Goal: Task Accomplishment & Management: Manage account settings

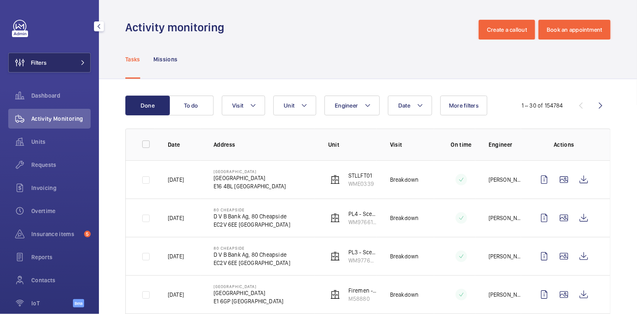
click at [65, 59] on button "Filters" at bounding box center [49, 63] width 82 height 20
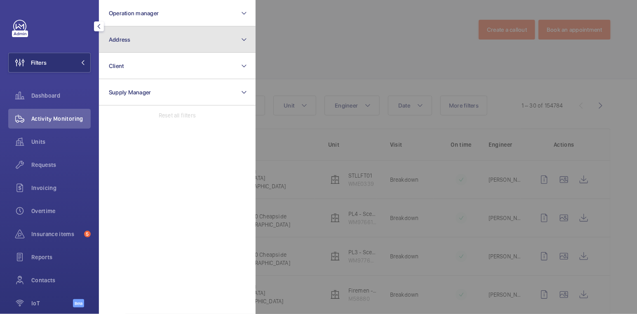
click at [142, 40] on button "Address" at bounding box center [177, 39] width 157 height 26
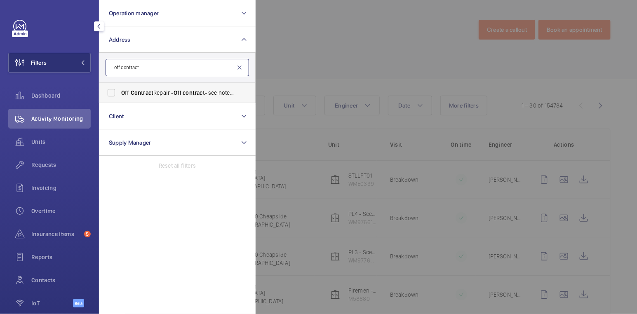
type input "off contract"
drag, startPoint x: 159, startPoint y: 91, endPoint x: 166, endPoint y: 95, distance: 7.9
click at [159, 91] on span "Off Contract Repair - Off contract - see notes in description, LONDON XXXX" at bounding box center [177, 93] width 113 height 8
drag, startPoint x: 113, startPoint y: 93, endPoint x: 139, endPoint y: 95, distance: 26.0
click at [113, 93] on input "Off Contract Repair - Off contract - see notes in description, LONDON XXXX" at bounding box center [111, 92] width 16 height 16
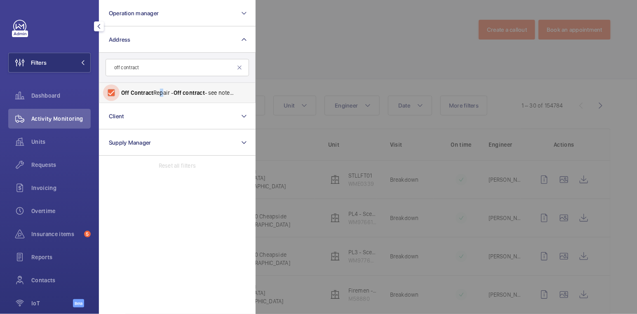
checkbox input "true"
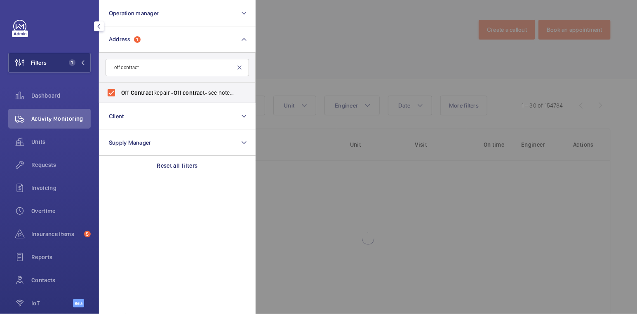
click at [312, 42] on div at bounding box center [573, 157] width 637 height 314
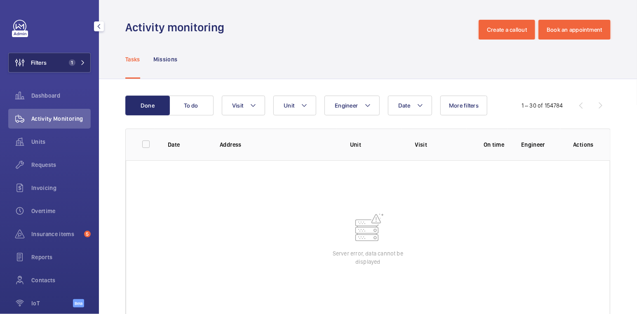
click at [65, 58] on button "Filters 1" at bounding box center [49, 63] width 82 height 20
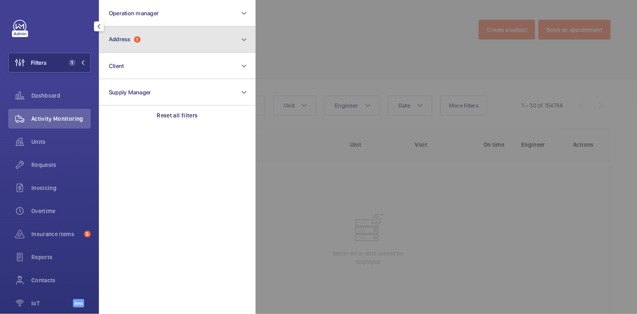
click at [150, 45] on button "Address 1" at bounding box center [177, 39] width 157 height 26
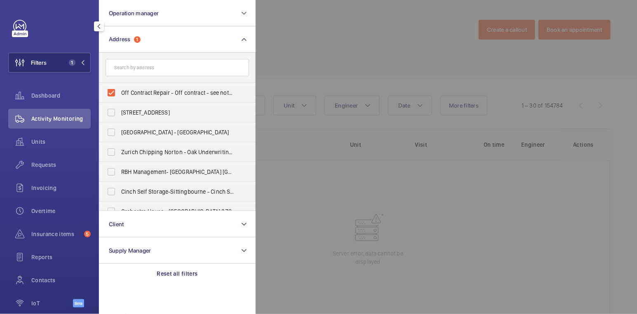
drag, startPoint x: 369, startPoint y: 23, endPoint x: 390, endPoint y: 26, distance: 21.5
click at [369, 23] on div at bounding box center [573, 157] width 637 height 314
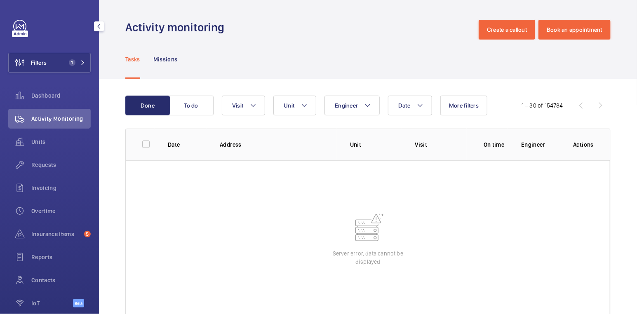
click at [403, 20] on div "Activity monitoring Create a callout Book an appointment" at bounding box center [367, 30] width 485 height 20
click at [294, 206] on wm-front-table-error "Server error, data cannot be displayed" at bounding box center [368, 238] width 484 height 157
click at [67, 234] on span "Insurance items" at bounding box center [55, 234] width 49 height 8
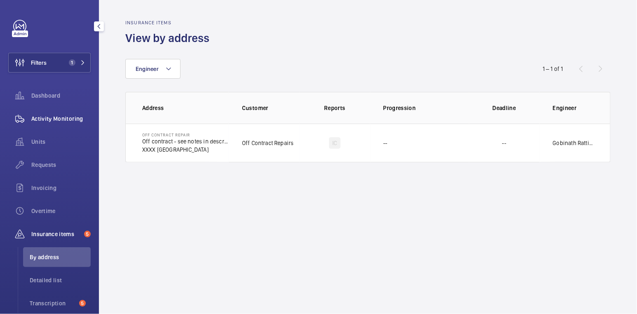
click at [59, 122] on span "Activity Monitoring" at bounding box center [60, 119] width 59 height 8
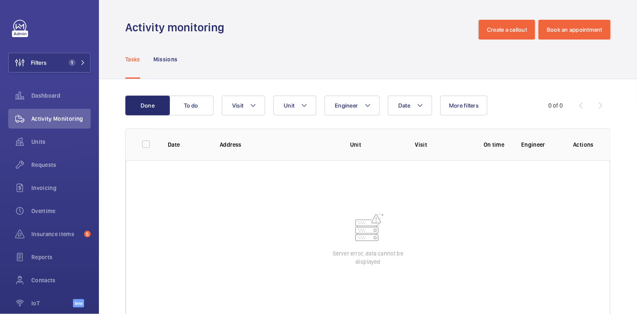
click at [269, 189] on wm-front-table-error "Server error, data cannot be displayed" at bounding box center [368, 238] width 484 height 157
click at [277, 210] on wm-front-table-error "Server error, data cannot be displayed" at bounding box center [368, 238] width 484 height 157
click at [69, 61] on span "1" at bounding box center [72, 62] width 7 height 7
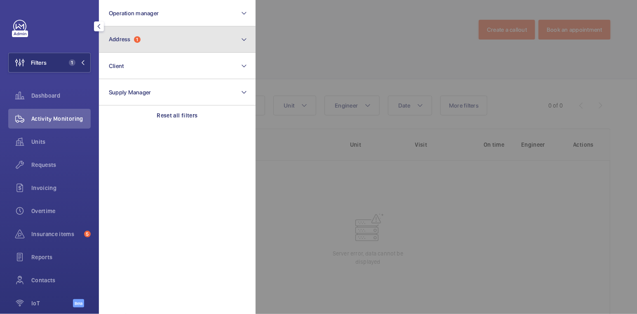
click at [159, 42] on button "Address 1" at bounding box center [177, 39] width 157 height 26
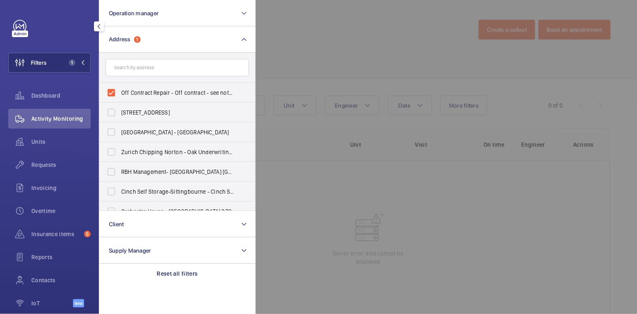
click at [275, 55] on div at bounding box center [573, 157] width 637 height 314
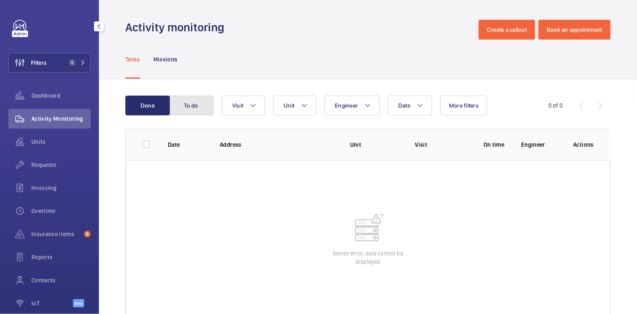
click at [196, 107] on button "To do" at bounding box center [191, 106] width 44 height 20
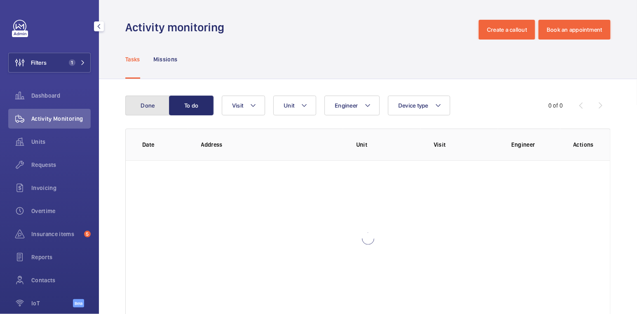
click at [157, 103] on button "Done" at bounding box center [147, 106] width 44 height 20
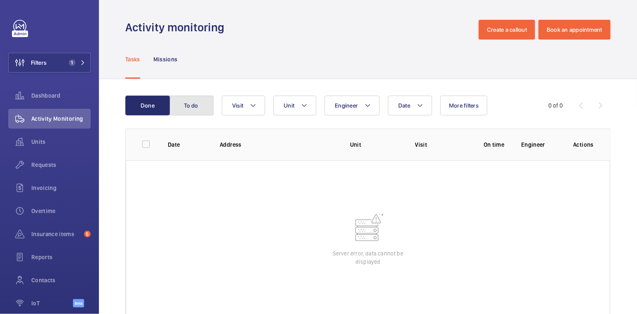
click at [202, 110] on button "To do" at bounding box center [191, 106] width 44 height 20
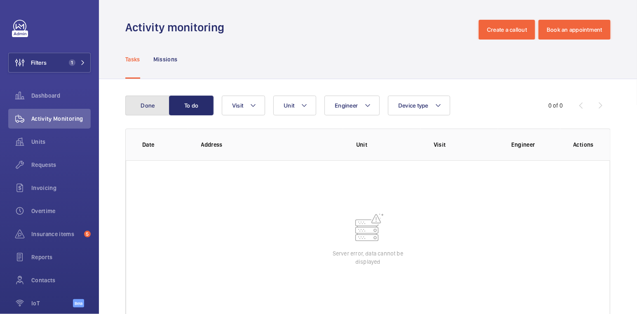
click at [153, 110] on button "Done" at bounding box center [147, 106] width 44 height 20
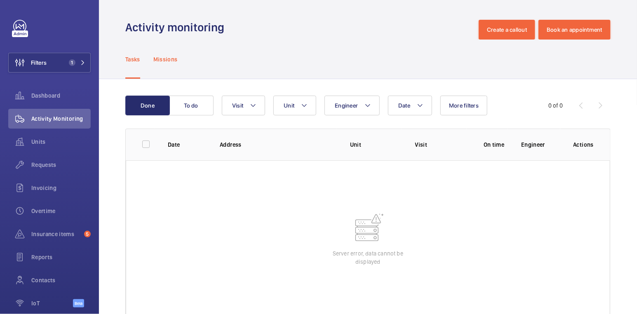
click at [175, 63] on p "Missions" at bounding box center [165, 59] width 24 height 8
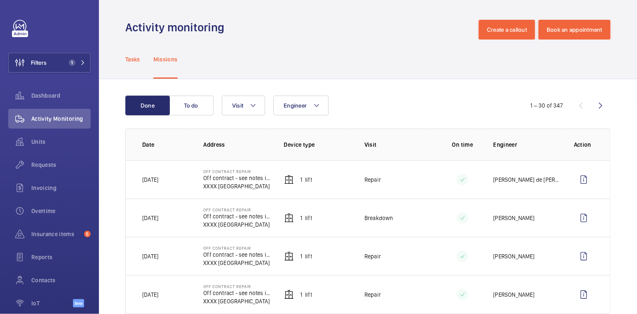
click at [134, 60] on p "Tasks" at bounding box center [132, 59] width 15 height 8
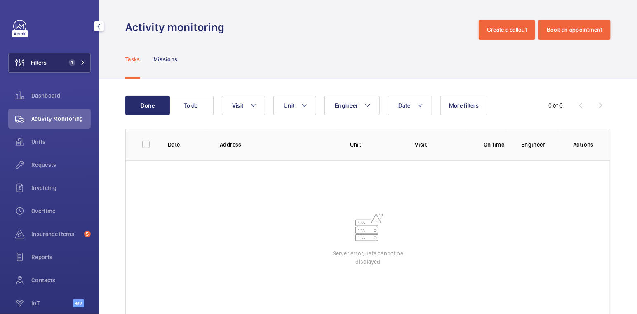
click at [69, 64] on span "1" at bounding box center [72, 62] width 7 height 7
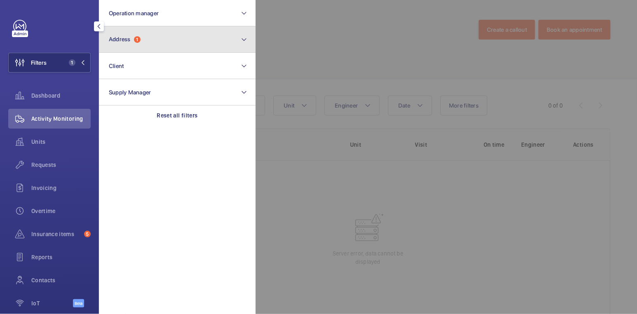
click at [128, 42] on span "Address" at bounding box center [120, 39] width 22 height 7
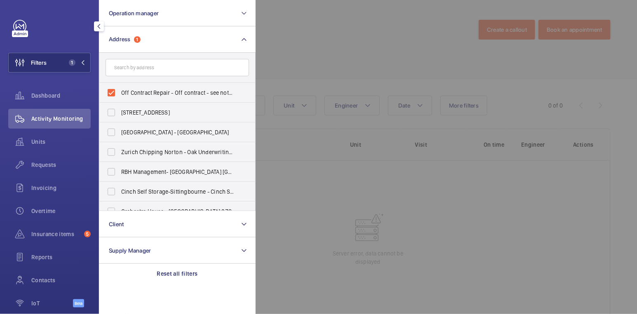
click at [292, 65] on div at bounding box center [573, 157] width 637 height 314
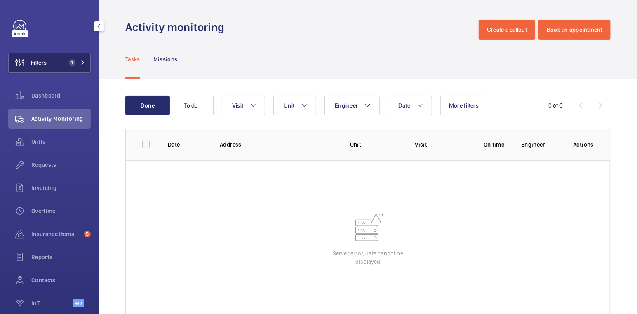
drag, startPoint x: 61, startPoint y: 63, endPoint x: 67, endPoint y: 63, distance: 5.4
click at [66, 63] on span "1" at bounding box center [71, 62] width 10 height 7
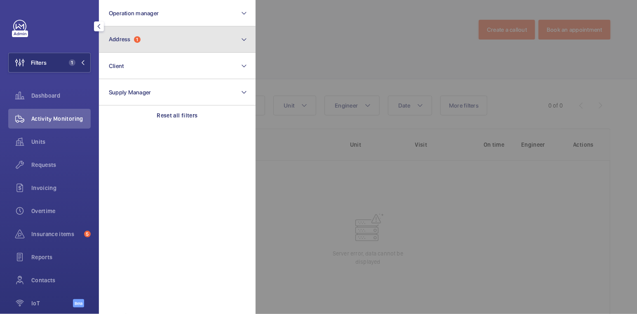
drag, startPoint x: 144, startPoint y: 36, endPoint x: 144, endPoint y: 47, distance: 10.7
click at [144, 36] on button "Address 1" at bounding box center [177, 39] width 157 height 26
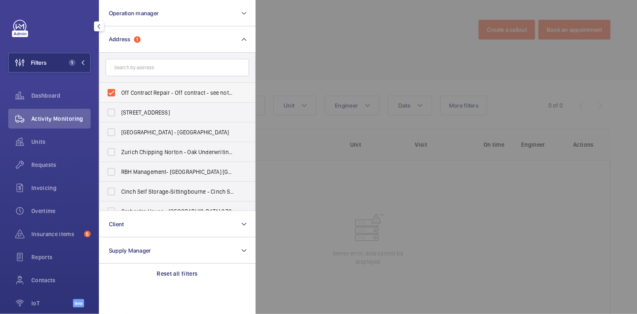
click at [129, 94] on span "Off Contract Repair - Off contract - see notes in description, LONDON XXXX" at bounding box center [177, 93] width 113 height 8
click at [119, 94] on input "Off Contract Repair - Off contract - see notes in description, LONDON XXXX" at bounding box center [111, 92] width 16 height 16
checkbox input "false"
click at [145, 66] on input "text" at bounding box center [176, 67] width 143 height 17
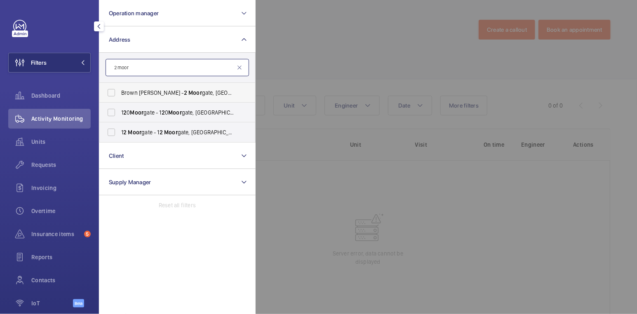
type input "2 moor"
click at [188, 91] on span "Moor" at bounding box center [195, 92] width 14 height 7
click at [119, 91] on input "Brown Shipley - 2 Moor gate, LONDON EC 2 M 6TX" at bounding box center [111, 92] width 16 height 16
checkbox input "true"
click at [341, 37] on div at bounding box center [573, 157] width 637 height 314
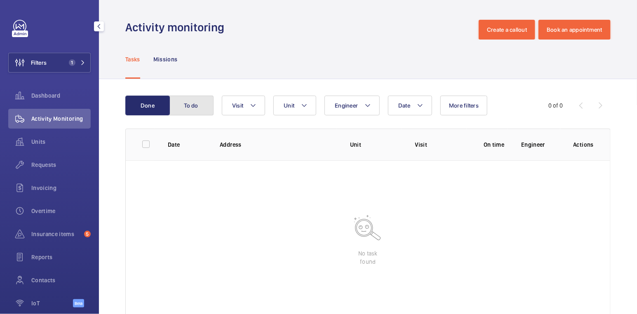
click at [197, 105] on button "To do" at bounding box center [191, 106] width 44 height 20
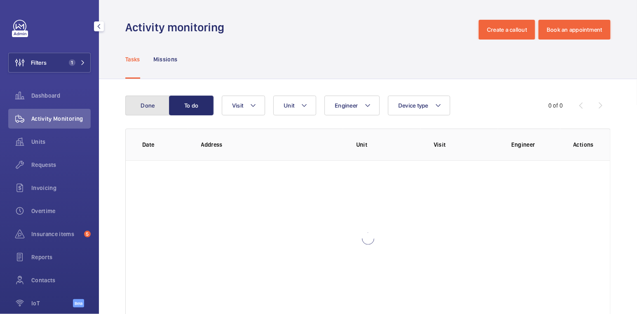
click at [159, 107] on button "Done" at bounding box center [147, 106] width 44 height 20
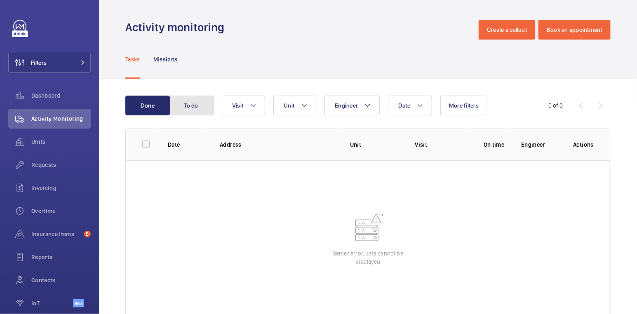
click at [190, 101] on button "To do" at bounding box center [191, 106] width 44 height 20
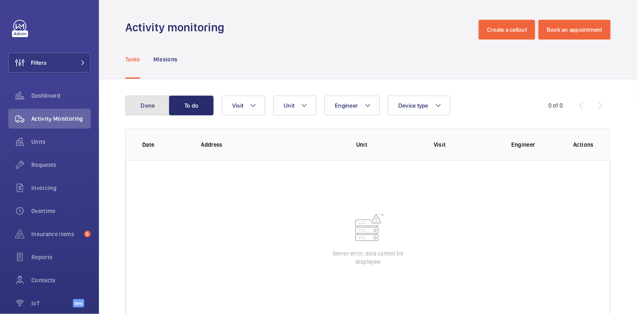
click at [152, 103] on button "Done" at bounding box center [147, 106] width 44 height 20
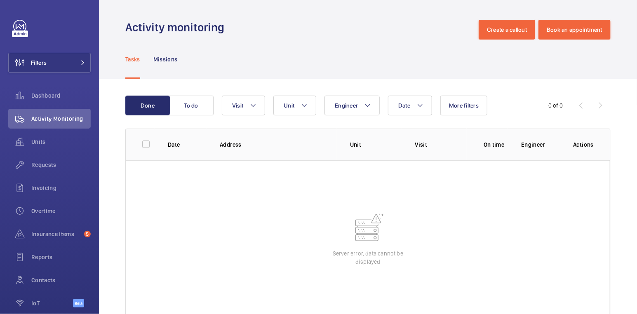
click at [609, 70] on div "Tasks Missions" at bounding box center [368, 60] width 538 height 40
click at [45, 144] on span "Units" at bounding box center [60, 142] width 59 height 8
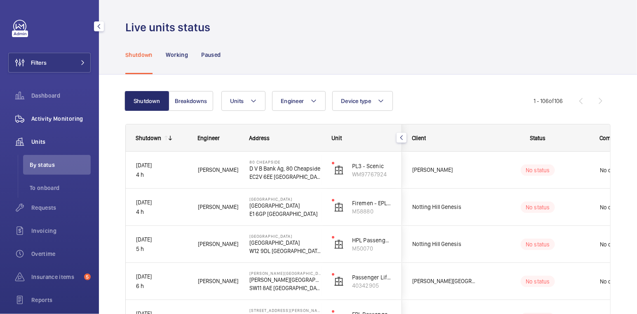
click at [63, 116] on span "Activity Monitoring" at bounding box center [60, 119] width 59 height 8
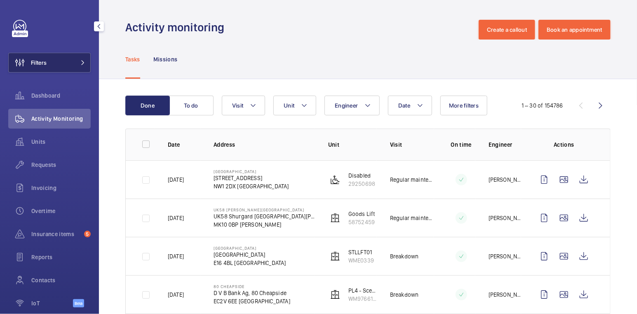
click at [75, 65] on span at bounding box center [80, 62] width 10 height 5
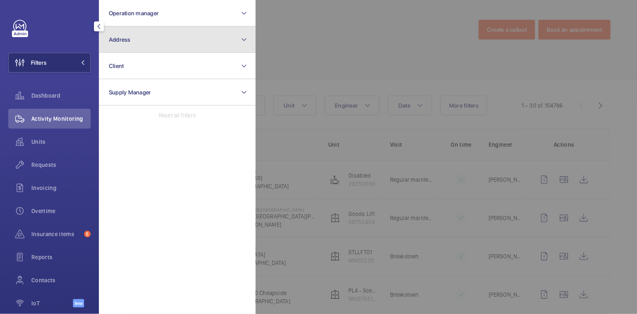
click at [133, 43] on button "Address" at bounding box center [177, 39] width 157 height 26
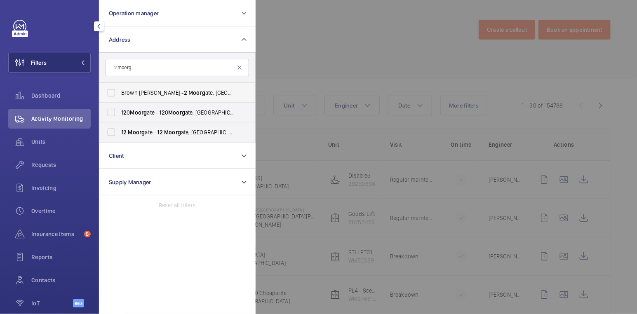
type input "2 moorg"
click at [188, 94] on span "Moorg" at bounding box center [196, 92] width 17 height 7
click at [119, 94] on input "Brown Shipley - 2 Moorg ate, LONDON EC 2 M 6TX" at bounding box center [111, 92] width 16 height 16
checkbox input "true"
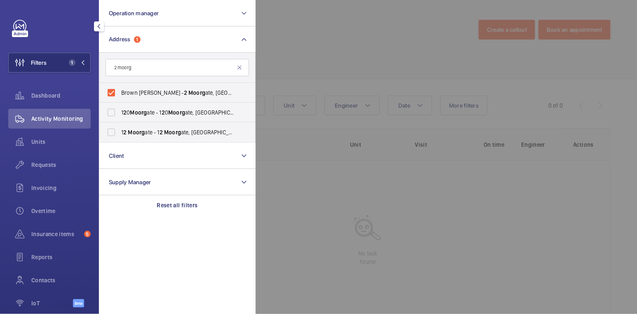
click at [293, 62] on div at bounding box center [573, 157] width 637 height 314
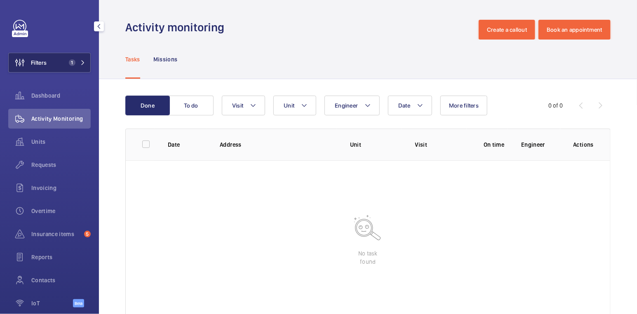
click at [66, 62] on span "1" at bounding box center [71, 62] width 10 height 7
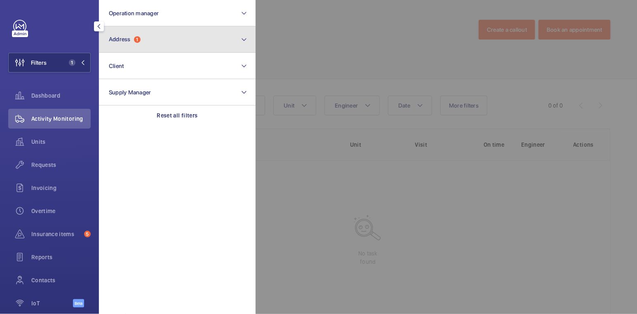
click at [137, 43] on button "Address 1" at bounding box center [177, 39] width 157 height 26
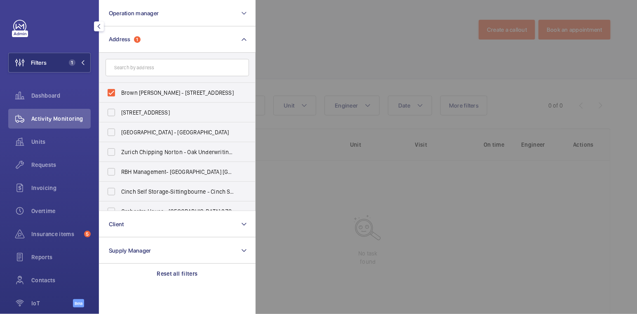
drag, startPoint x: 139, startPoint y: 95, endPoint x: 136, endPoint y: 75, distance: 19.6
click at [138, 94] on span "Brown Shipley - 2 Moorgate, LONDON EC2M 6TX" at bounding box center [177, 93] width 113 height 8
click at [119, 94] on input "Brown Shipley - 2 Moorgate, LONDON EC2M 6TX" at bounding box center [111, 92] width 16 height 16
checkbox input "false"
click at [134, 68] on input "text" at bounding box center [176, 67] width 143 height 17
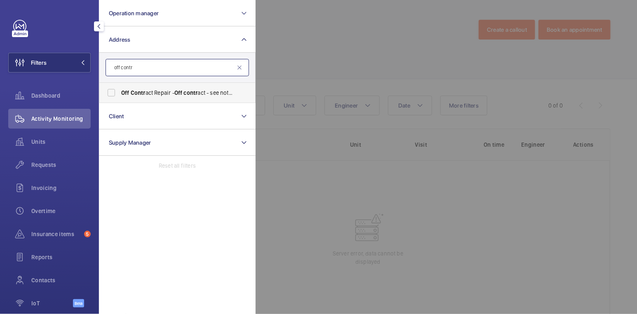
type input "off contr"
click at [190, 88] on label "Off Contr act Repair - Off contr act - see notes in description, LONDON XXXX" at bounding box center [170, 93] width 143 height 20
click at [119, 88] on input "Off Contr act Repair - Off contr act - see notes in description, LONDON XXXX" at bounding box center [111, 92] width 16 height 16
checkbox input "true"
click at [309, 31] on div at bounding box center [573, 157] width 637 height 314
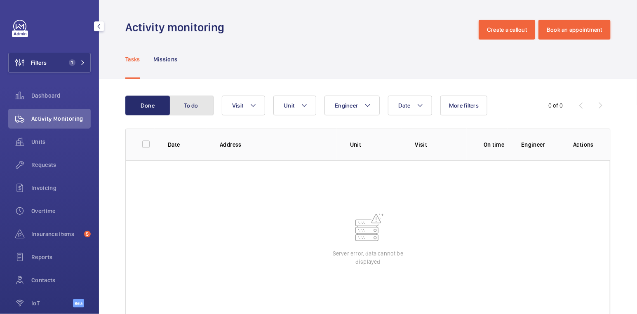
click at [189, 105] on button "To do" at bounding box center [191, 106] width 44 height 20
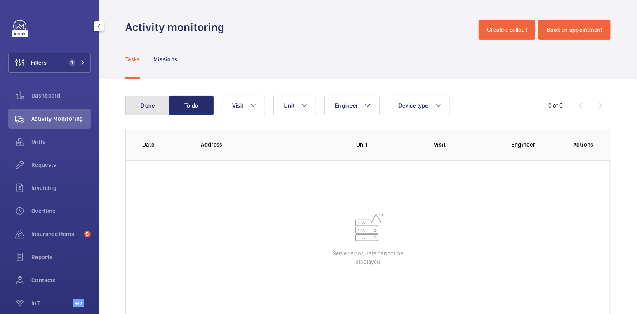
click at [159, 105] on button "Done" at bounding box center [147, 106] width 44 height 20
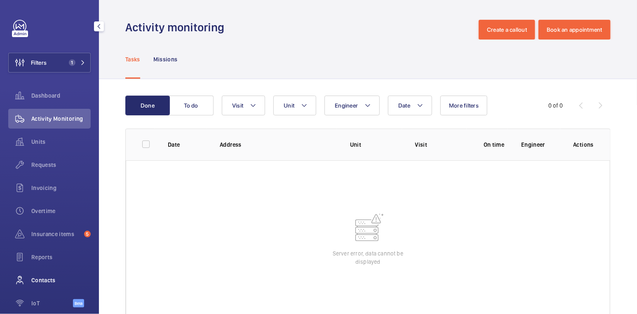
click at [50, 279] on span "Contacts" at bounding box center [60, 280] width 59 height 8
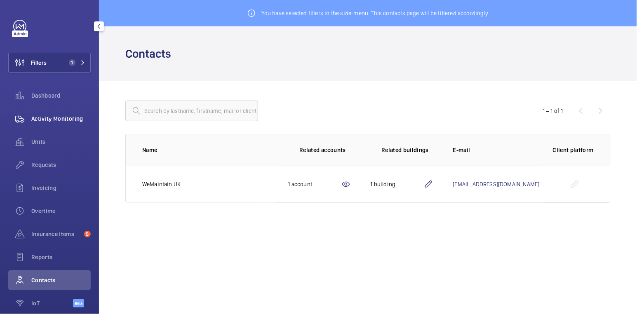
click at [68, 120] on span "Activity Monitoring" at bounding box center [60, 119] width 59 height 8
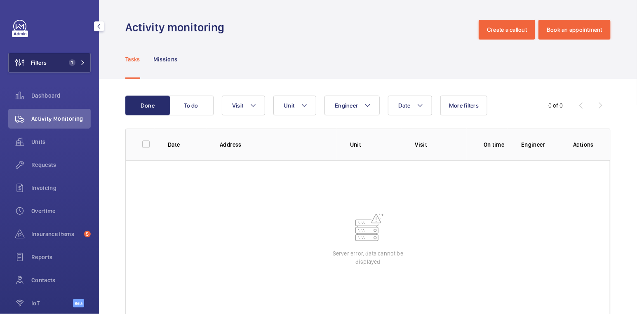
click at [65, 66] on button "Filters 1" at bounding box center [49, 63] width 82 height 20
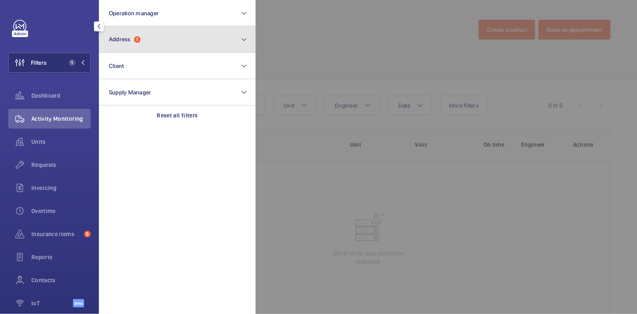
click at [135, 44] on button "Address 1" at bounding box center [177, 39] width 157 height 26
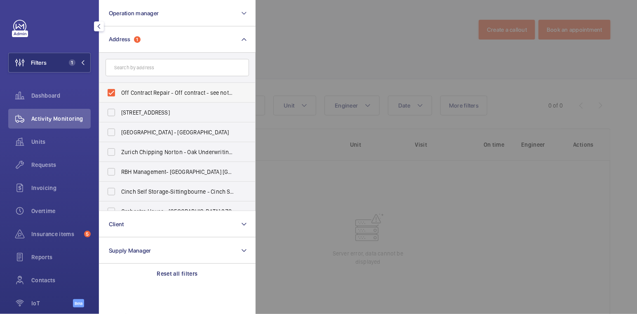
click at [136, 94] on span "Off Contract Repair - Off contract - see notes in description, LONDON XXXX" at bounding box center [177, 93] width 113 height 8
click at [119, 94] on input "Off Contract Repair - Off contract - see notes in description, LONDON XXXX" at bounding box center [111, 92] width 16 height 16
checkbox input "false"
click at [269, 56] on div at bounding box center [573, 157] width 637 height 314
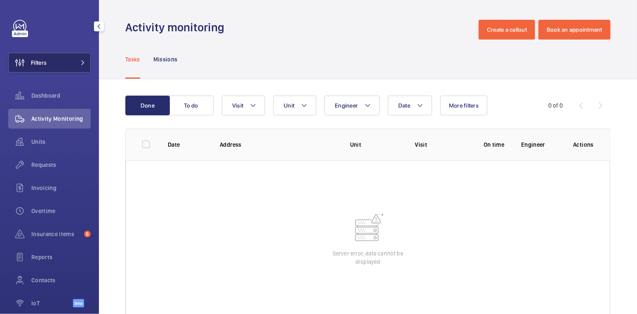
click at [51, 64] on button "Filters" at bounding box center [49, 63] width 82 height 20
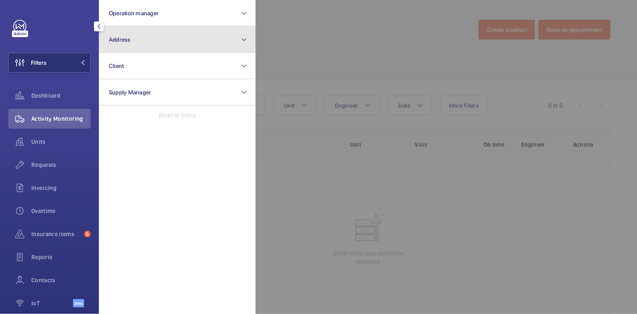
click at [153, 47] on button "Address" at bounding box center [177, 39] width 157 height 26
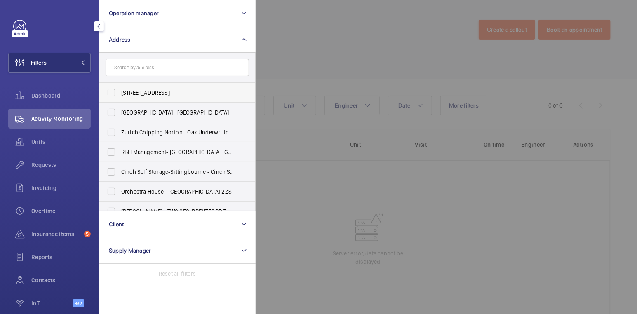
click at [144, 91] on span "57 Clerkenwell Road - 57 Clerkenwell Rd, LONDON EC1M 5NG" at bounding box center [177, 93] width 113 height 8
click at [119, 91] on input "57 Clerkenwell Road - 57 Clerkenwell Rd, LONDON EC1M 5NG" at bounding box center [111, 92] width 16 height 16
checkbox input "true"
click at [297, 51] on div at bounding box center [573, 157] width 637 height 314
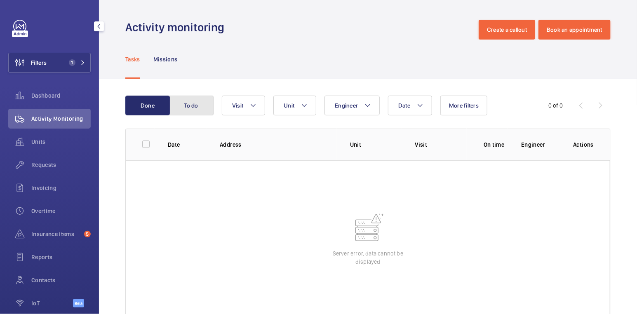
click at [201, 111] on button "To do" at bounding box center [191, 106] width 44 height 20
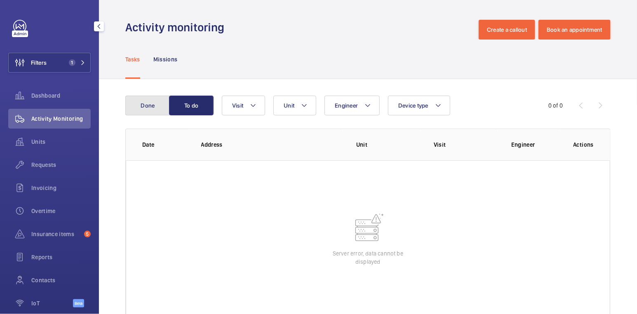
click at [143, 108] on button "Done" at bounding box center [147, 106] width 44 height 20
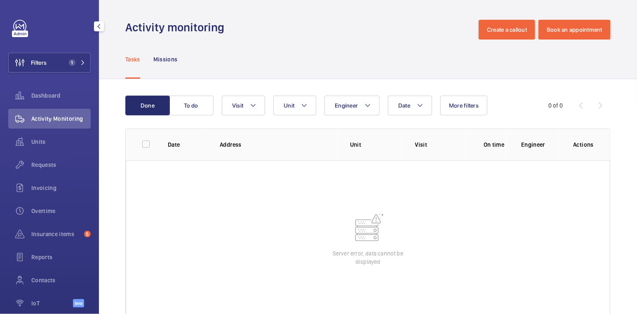
drag, startPoint x: 62, startPoint y: 64, endPoint x: 93, endPoint y: 55, distance: 32.2
click at [66, 63] on span "1" at bounding box center [71, 62] width 10 height 7
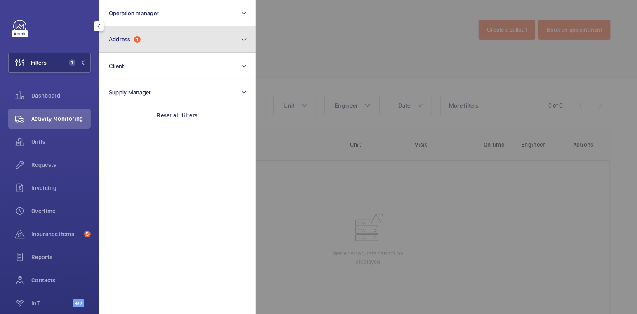
click at [144, 42] on button "Address 1" at bounding box center [177, 39] width 157 height 26
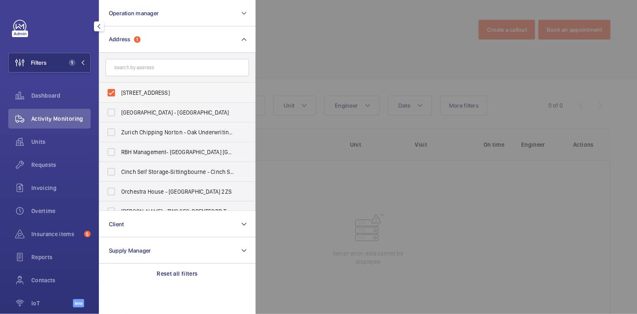
click at [141, 91] on span "57 Clerkenwell Road - 57 Clerkenwell Rd, LONDON EC1M 5NG" at bounding box center [177, 93] width 113 height 8
click at [119, 91] on input "57 Clerkenwell Road - 57 Clerkenwell Rd, LONDON EC1M 5NG" at bounding box center [111, 92] width 16 height 16
checkbox input "false"
click at [300, 46] on div at bounding box center [573, 157] width 637 height 314
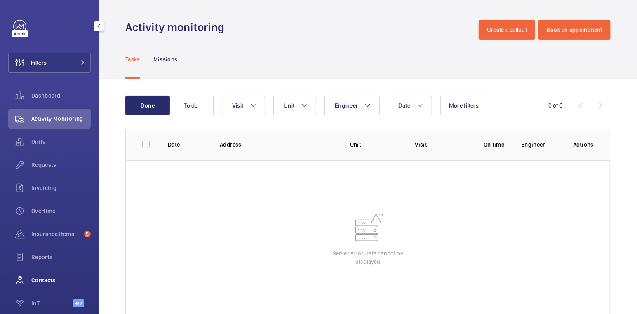
click at [61, 280] on span "Contacts" at bounding box center [60, 280] width 59 height 8
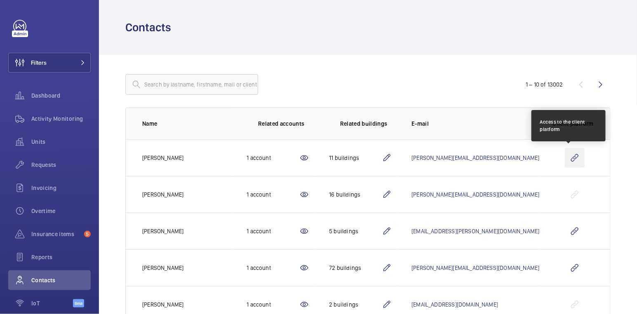
click at [567, 159] on wm-front-icon-button at bounding box center [574, 158] width 20 height 20
